Goal: Check status

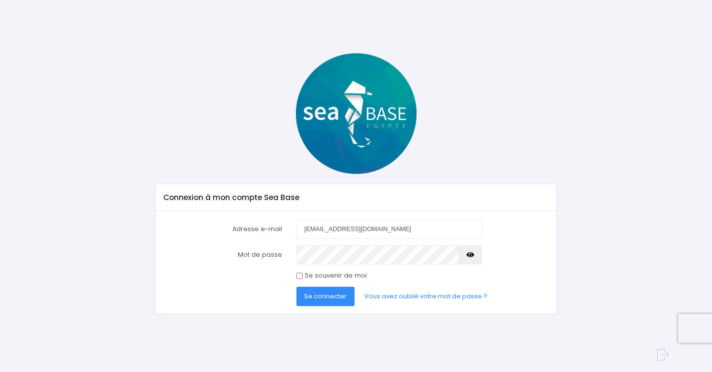
type input "r.palouyan@outlook.fr"
click at [330, 292] on span "Se connecter" at bounding box center [325, 296] width 43 height 9
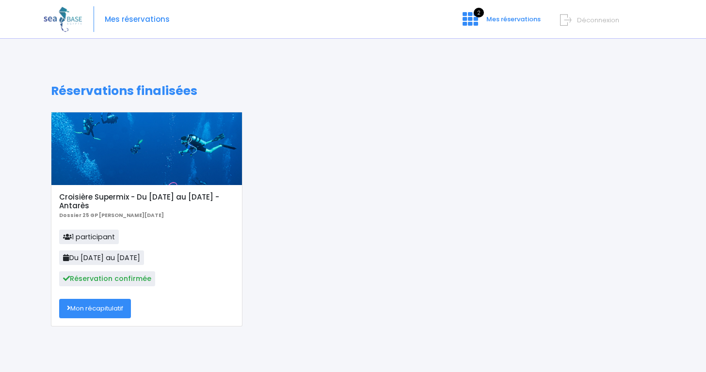
click at [101, 197] on h5 "Croisière Supermix - Du [DATE] au [DATE] - Antarès" at bounding box center [146, 201] width 175 height 17
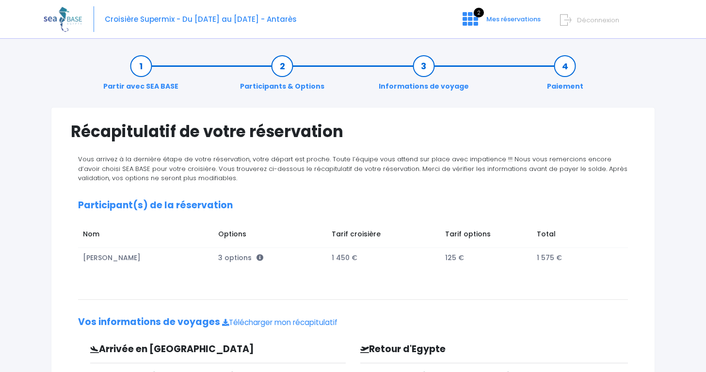
click at [596, 16] on span "Déconnexion" at bounding box center [598, 20] width 42 height 9
